Goal: Communication & Community: Answer question/provide support

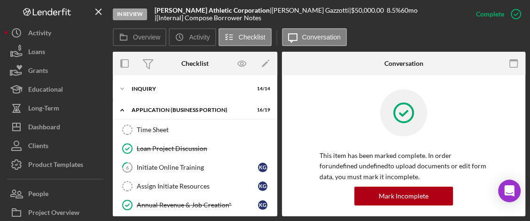
scroll to position [264, 0]
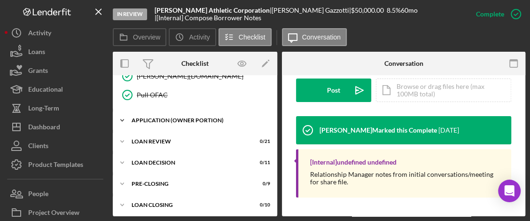
click at [171, 117] on div "APPLICATION (OWNER PORTION)" at bounding box center [199, 120] width 134 height 6
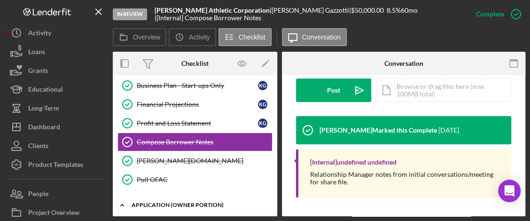
scroll to position [0, 0]
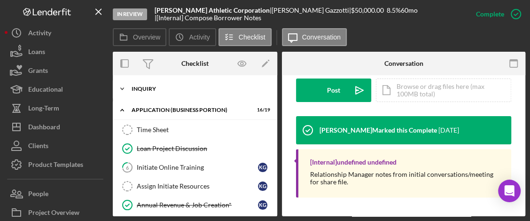
click at [181, 90] on div "INQUIRY" at bounding box center [199, 89] width 134 height 6
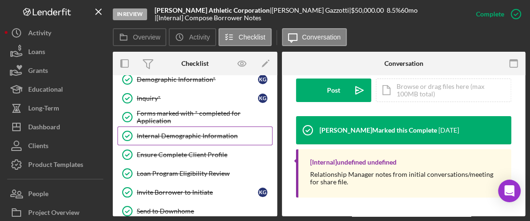
scroll to position [94, 0]
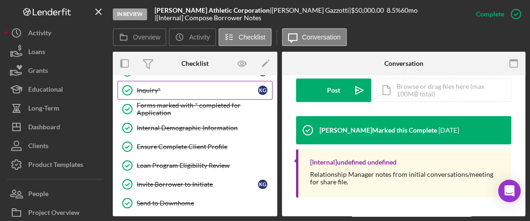
click at [154, 86] on div "Inquiry*" at bounding box center [197, 90] width 121 height 8
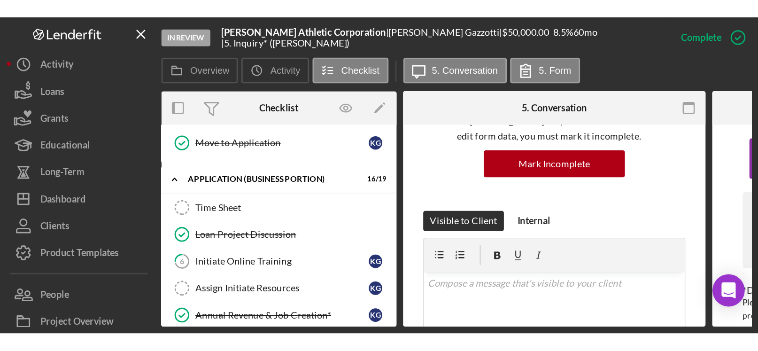
scroll to position [282, 0]
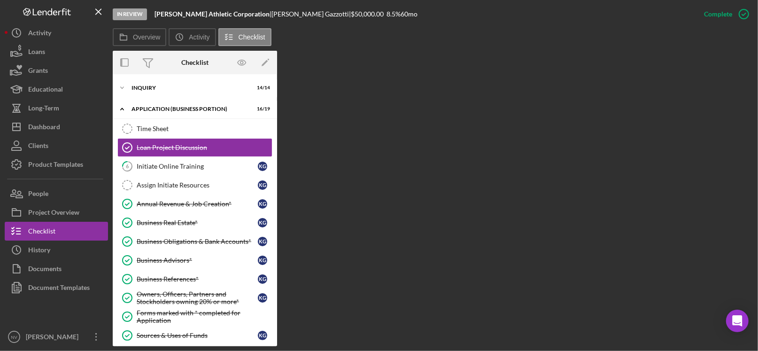
scroll to position [2, 0]
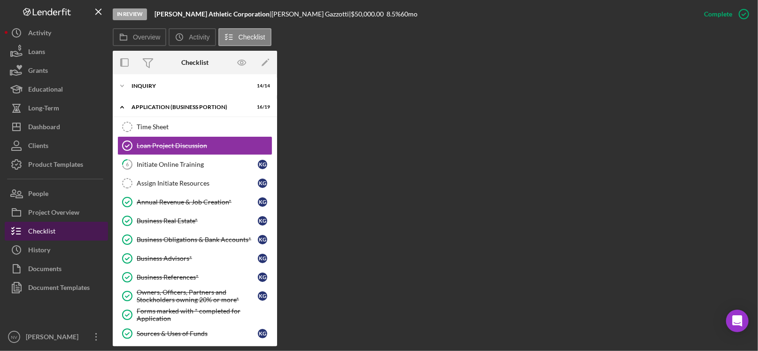
click at [45, 233] on div "Checklist" at bounding box center [41, 232] width 27 height 21
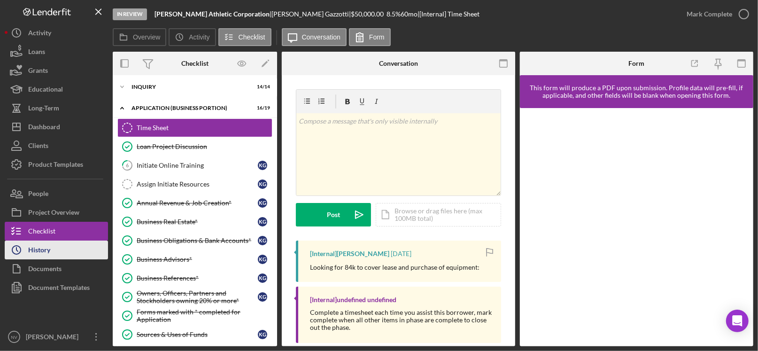
click at [40, 248] on div "History" at bounding box center [39, 251] width 22 height 21
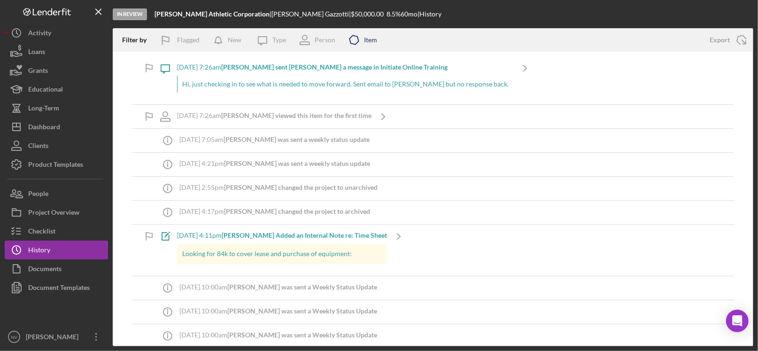
click at [358, 40] on polygon at bounding box center [354, 39] width 10 height 11
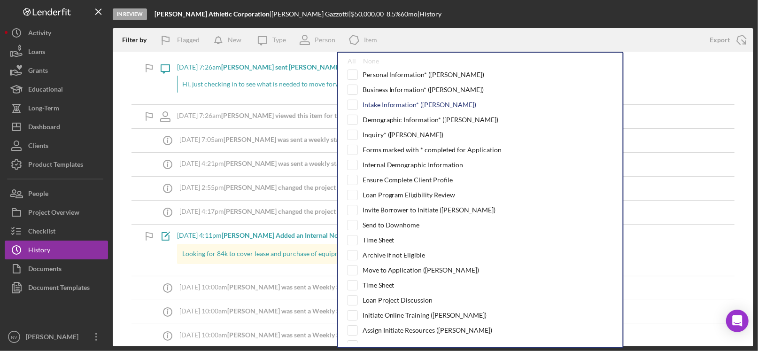
click at [397, 102] on div "Intake Information* ([PERSON_NAME])" at bounding box center [420, 105] width 114 height 8
checkbox input "true"
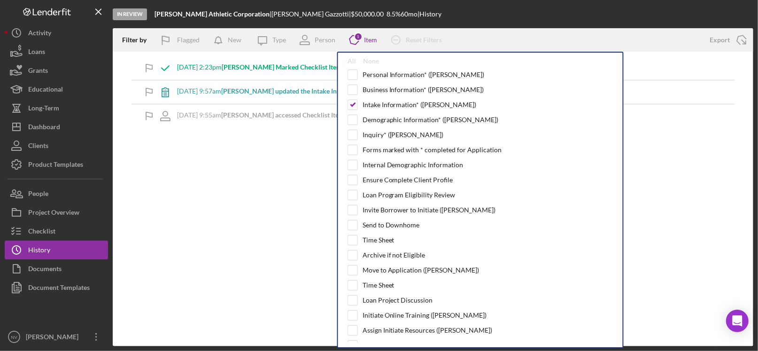
click at [254, 91] on b "[PERSON_NAME] updated the Intake Information*" at bounding box center [295, 91] width 148 height 8
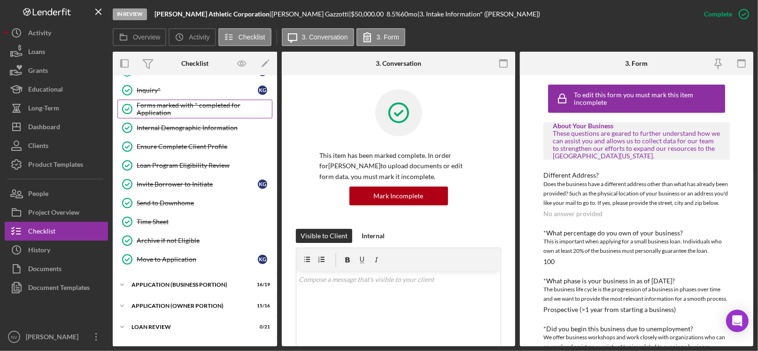
scroll to position [141, 0]
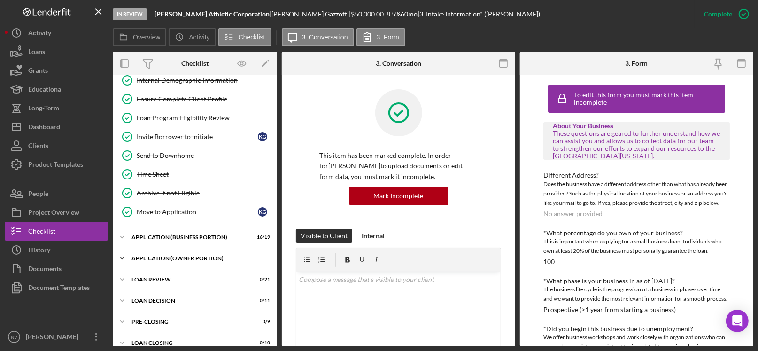
click at [188, 253] on div "Icon/Expander APPLICATION (OWNER PORTION) 15 / 16" at bounding box center [195, 258] width 164 height 19
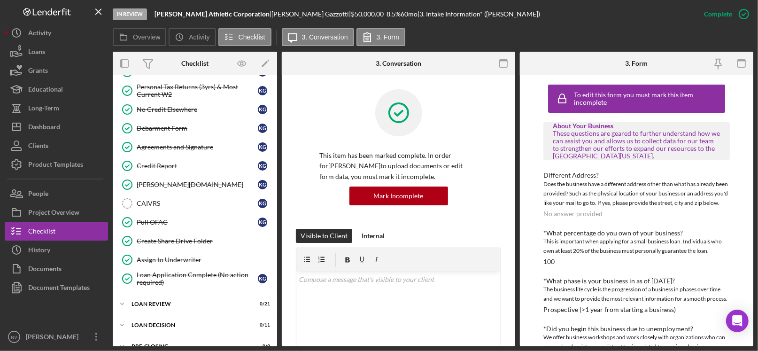
scroll to position [453, 0]
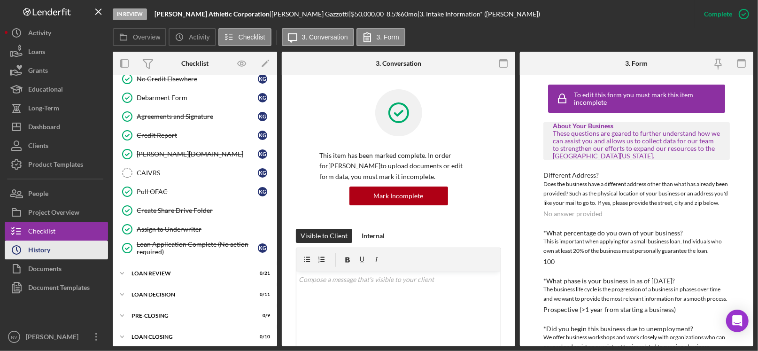
click at [33, 250] on div "History" at bounding box center [39, 251] width 22 height 21
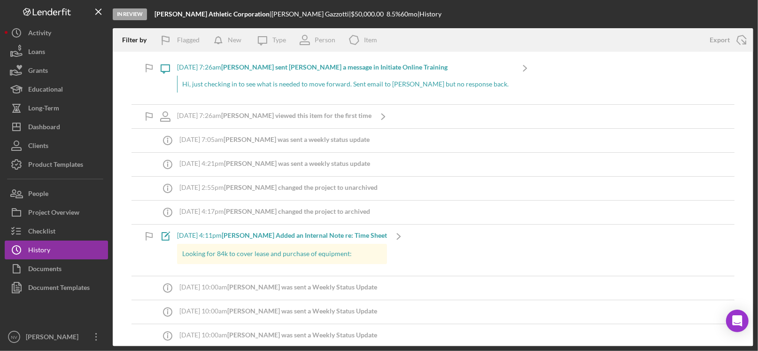
click at [259, 65] on b "[PERSON_NAME] sent [PERSON_NAME] a message in Initiate Online Training" at bounding box center [334, 67] width 227 height 8
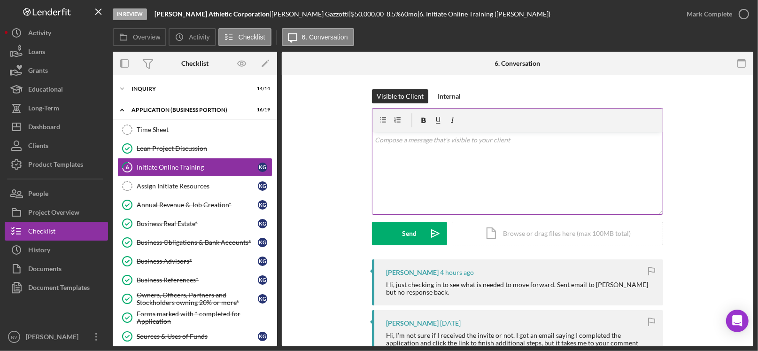
click at [391, 145] on div "v Color teal Color pink Remove color Add row above Add row below Add column bef…" at bounding box center [518, 173] width 290 height 82
click at [434, 140] on p "[PERSON_NAME], are you reserecting your" at bounding box center [517, 140] width 285 height 10
click at [476, 139] on p "[PERSON_NAME], are you resurrecting your" at bounding box center [517, 140] width 285 height 10
drag, startPoint x: 473, startPoint y: 141, endPoint x: 480, endPoint y: 140, distance: 7.8
click at [480, 140] on p "[PERSON_NAME], are you resurrecting your aoolication?" at bounding box center [517, 140] width 285 height 10
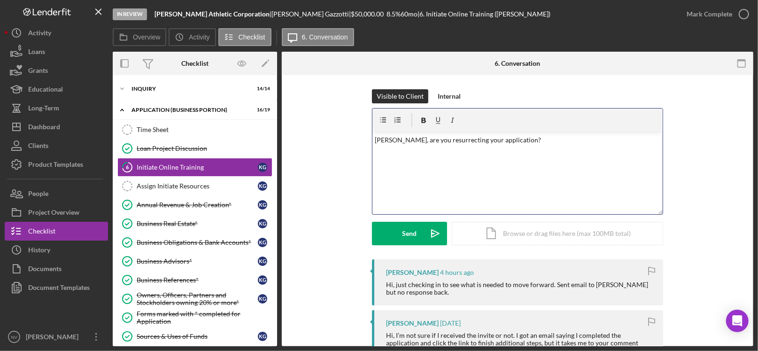
click at [521, 140] on p "[PERSON_NAME], are you resurrecting your application?" at bounding box center [517, 140] width 285 height 10
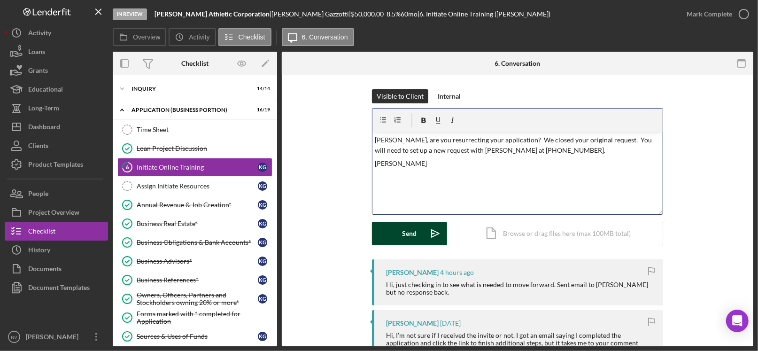
click at [415, 234] on button "Send Icon/icon-invite-send" at bounding box center [409, 233] width 75 height 23
